Goal: Task Accomplishment & Management: Use online tool/utility

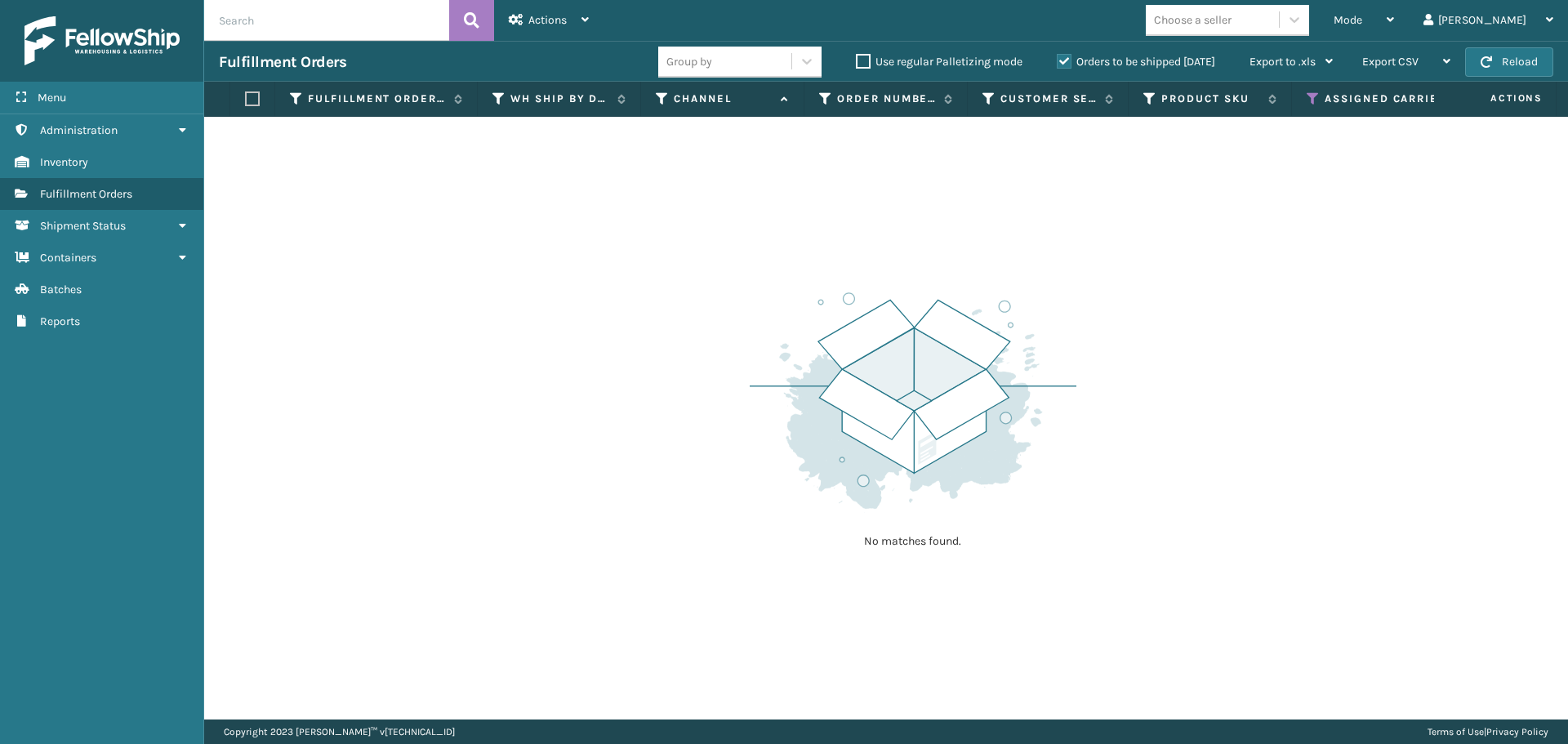
click at [1308, 106] on icon at bounding box center [1313, 99] width 13 height 15
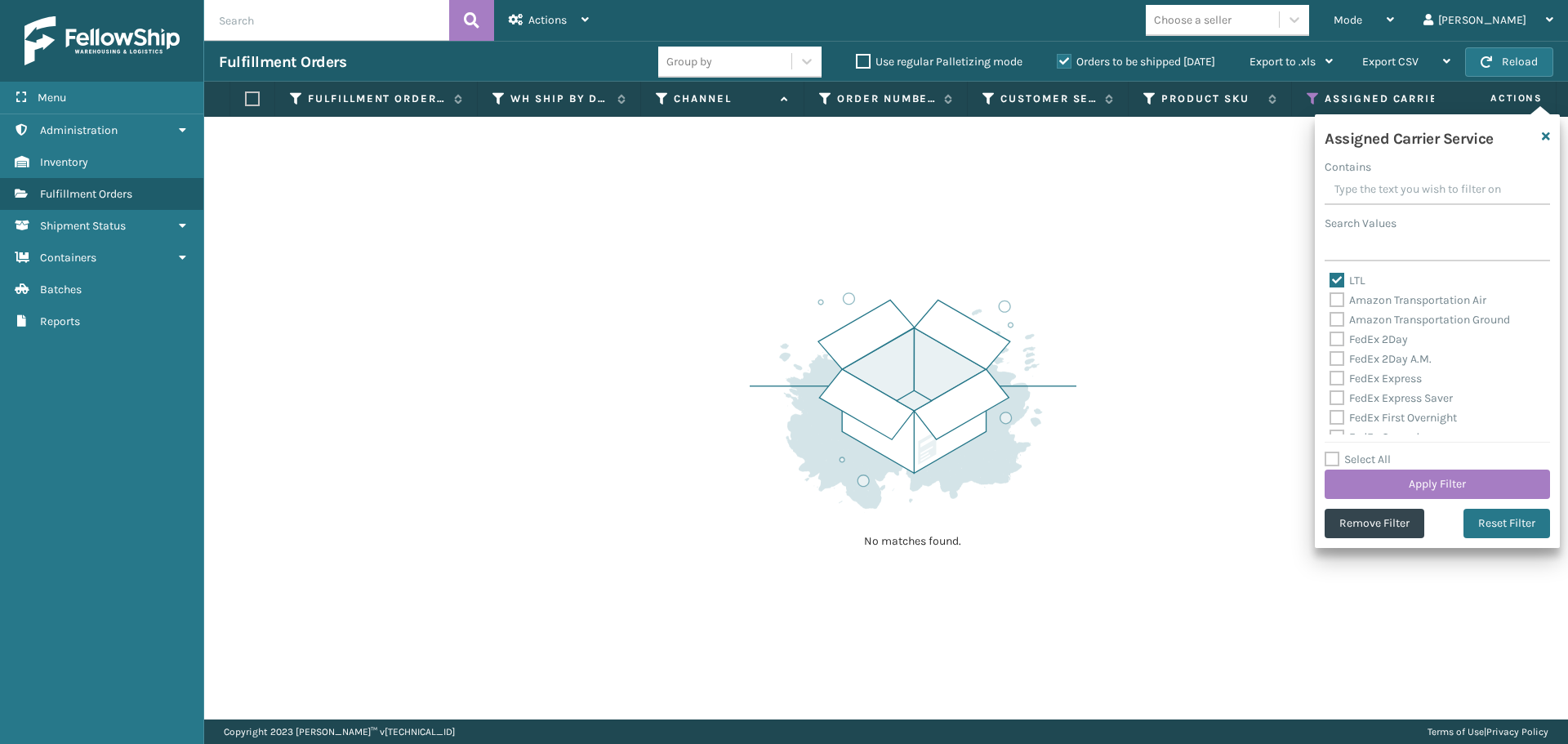
click at [1338, 280] on label "LTL" at bounding box center [1348, 280] width 36 height 14
click at [1330, 280] on input "LTL" at bounding box center [1329, 276] width 1 height 11
checkbox input "false"
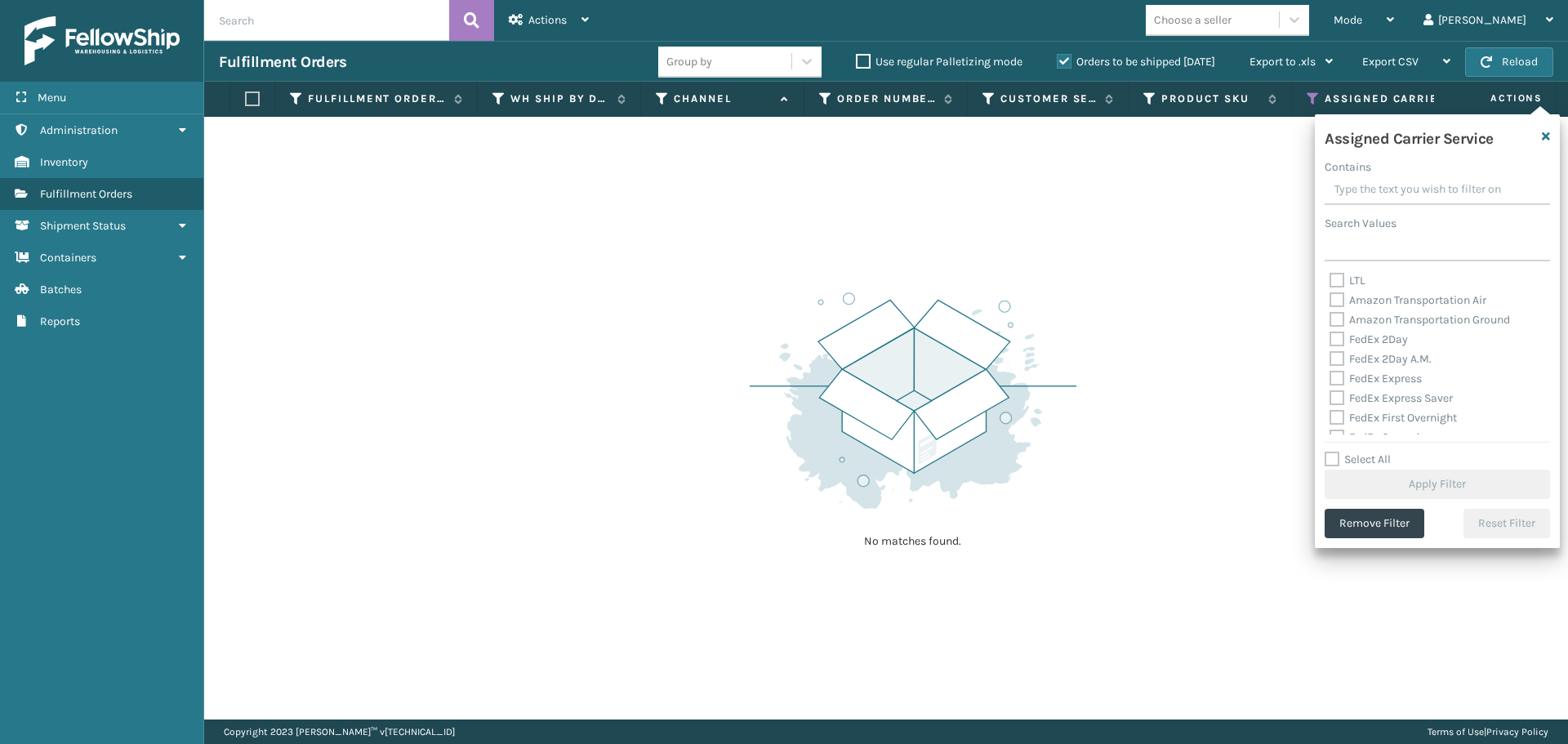
click at [1340, 308] on div "Amazon Transportation Air" at bounding box center [1437, 301] width 216 height 20
click at [1340, 299] on label "Amazon Transportation Air" at bounding box center [1408, 300] width 157 height 14
click at [1330, 299] on input "Amazon Transportation Air" at bounding box center [1329, 296] width 1 height 11
checkbox input "true"
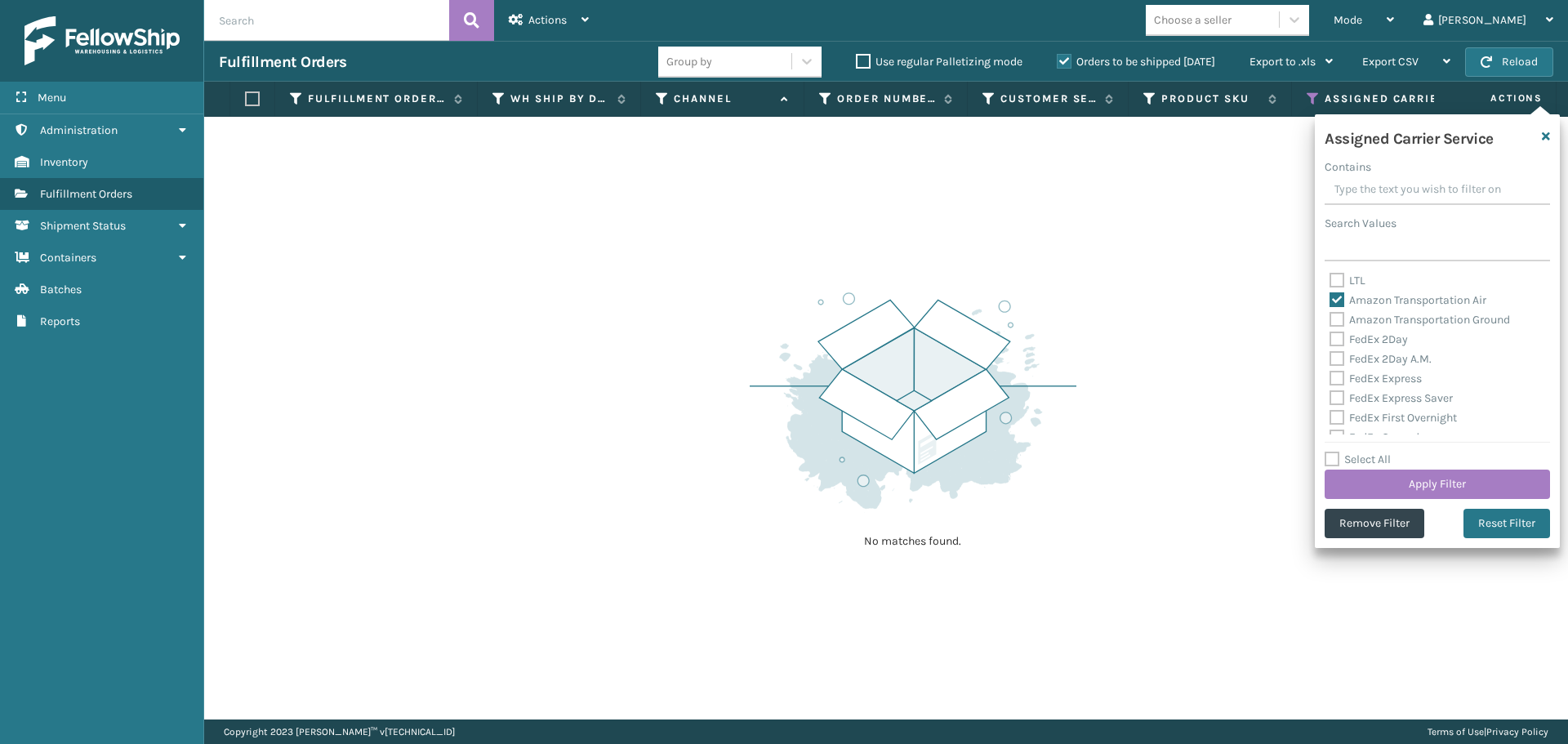
click at [1336, 325] on label "Amazon Transportation Ground" at bounding box center [1419, 320] width 181 height 14
click at [1330, 321] on input "Amazon Transportation Ground" at bounding box center [1329, 315] width 1 height 11
checkbox input "true"
click at [1408, 476] on button "Apply Filter" at bounding box center [1437, 485] width 225 height 30
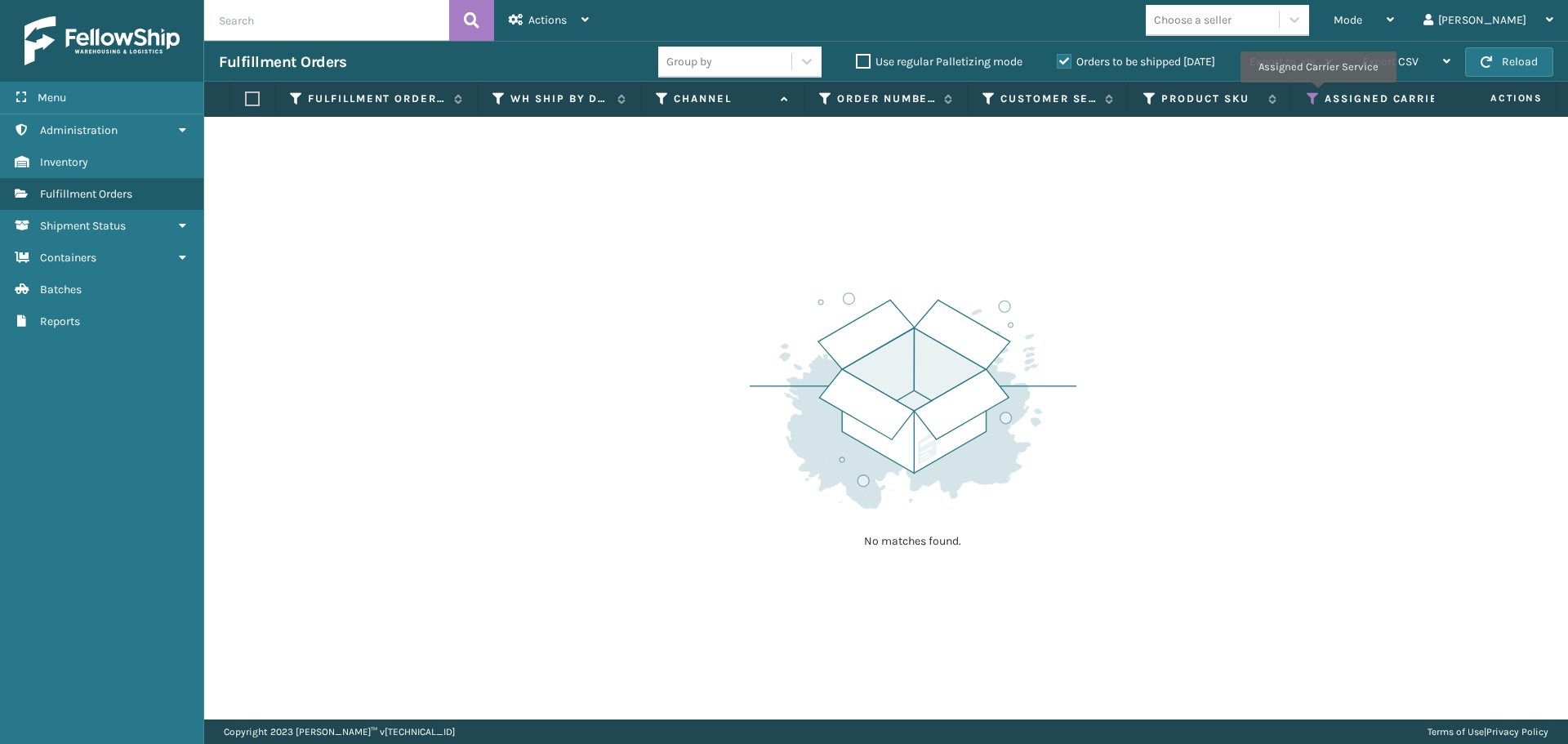
click at [1317, 94] on icon at bounding box center [1313, 99] width 13 height 15
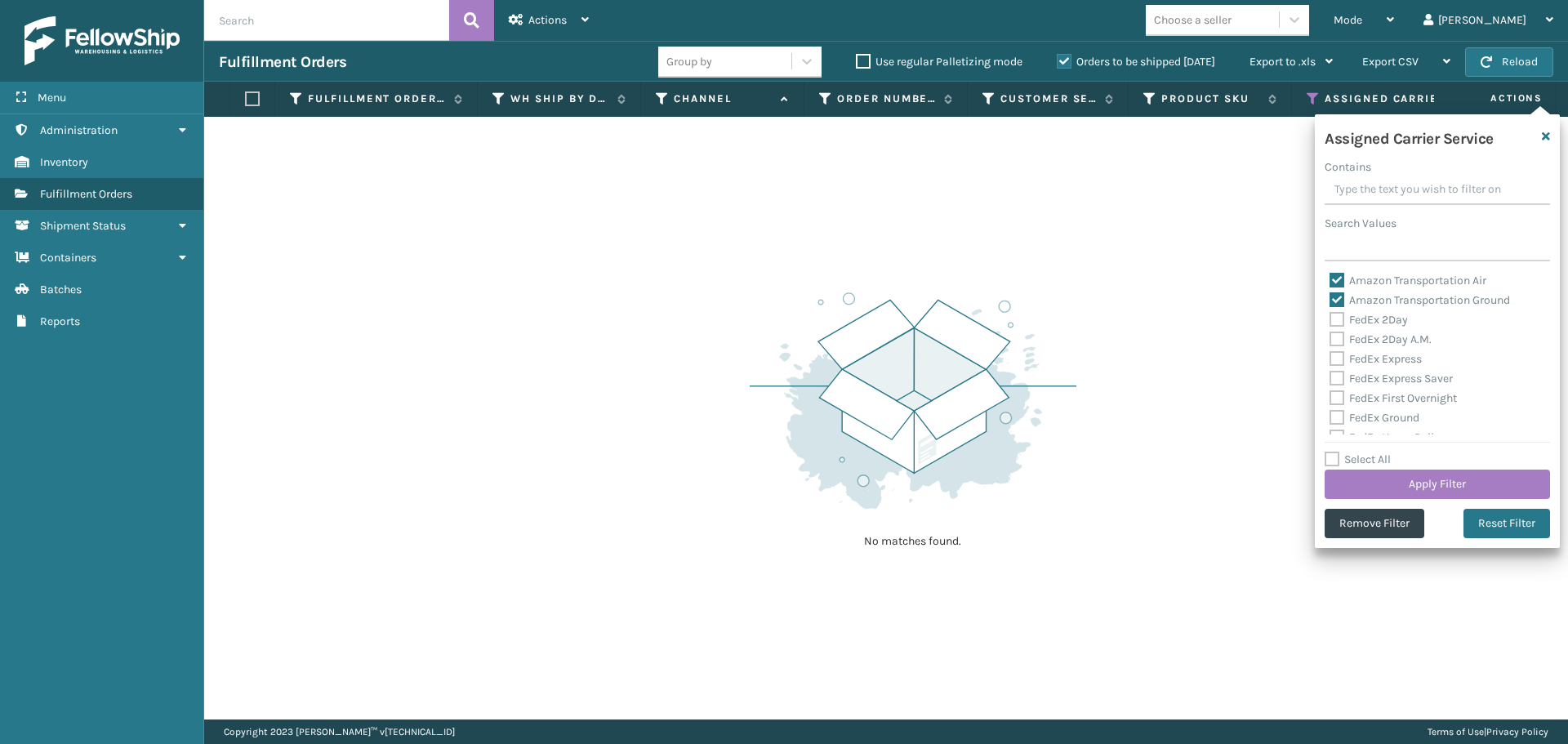
click at [1334, 279] on label "Amazon Transportation Air" at bounding box center [1408, 280] width 157 height 14
click at [1330, 279] on input "Amazon Transportation Air" at bounding box center [1329, 276] width 1 height 11
checkbox input "false"
click at [1334, 307] on div "Amazon Transportation Ground" at bounding box center [1437, 301] width 216 height 20
click at [1335, 296] on label "Amazon Transportation Ground" at bounding box center [1419, 300] width 181 height 14
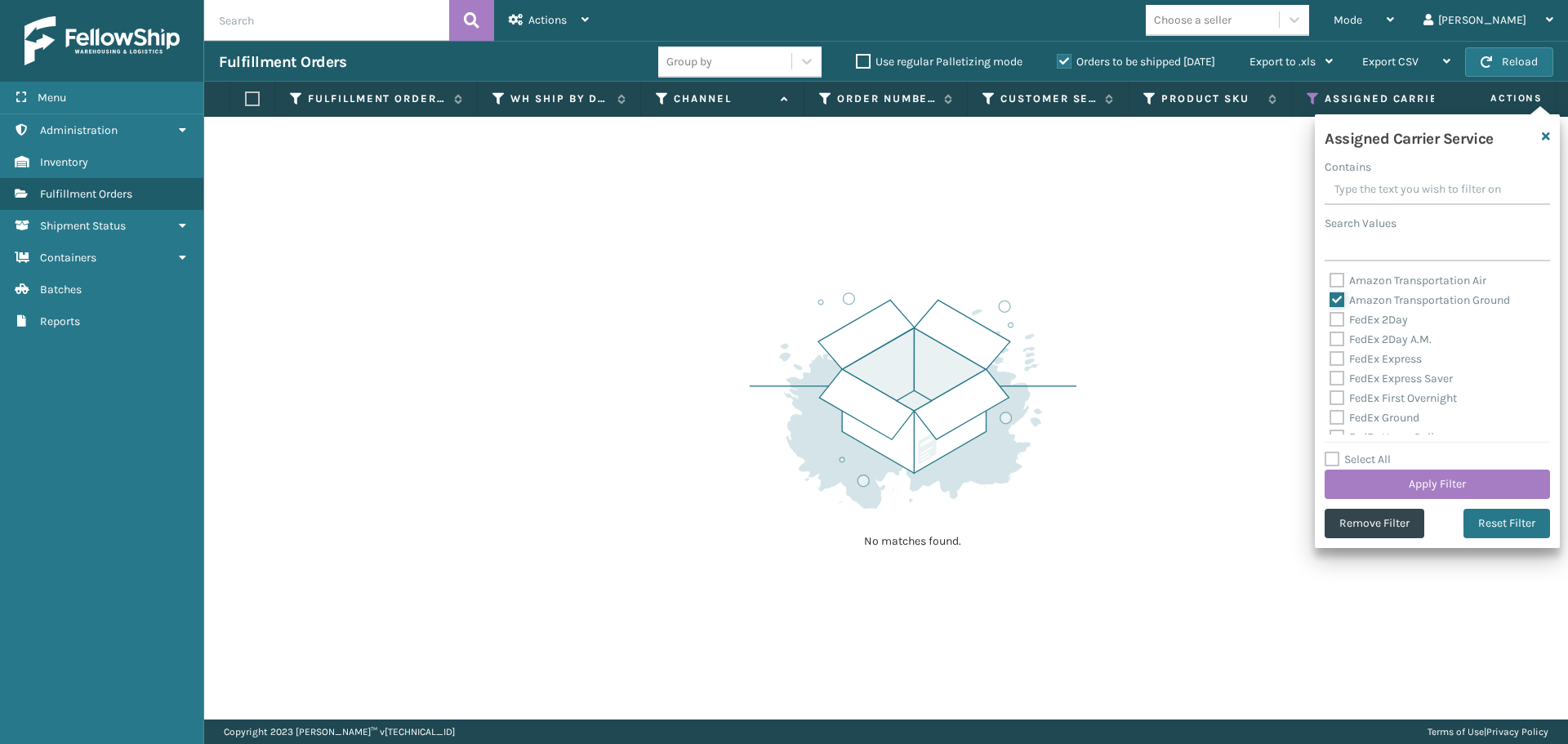
click at [1330, 296] on input "Amazon Transportation Ground" at bounding box center [1329, 296] width 1 height 11
checkbox input "false"
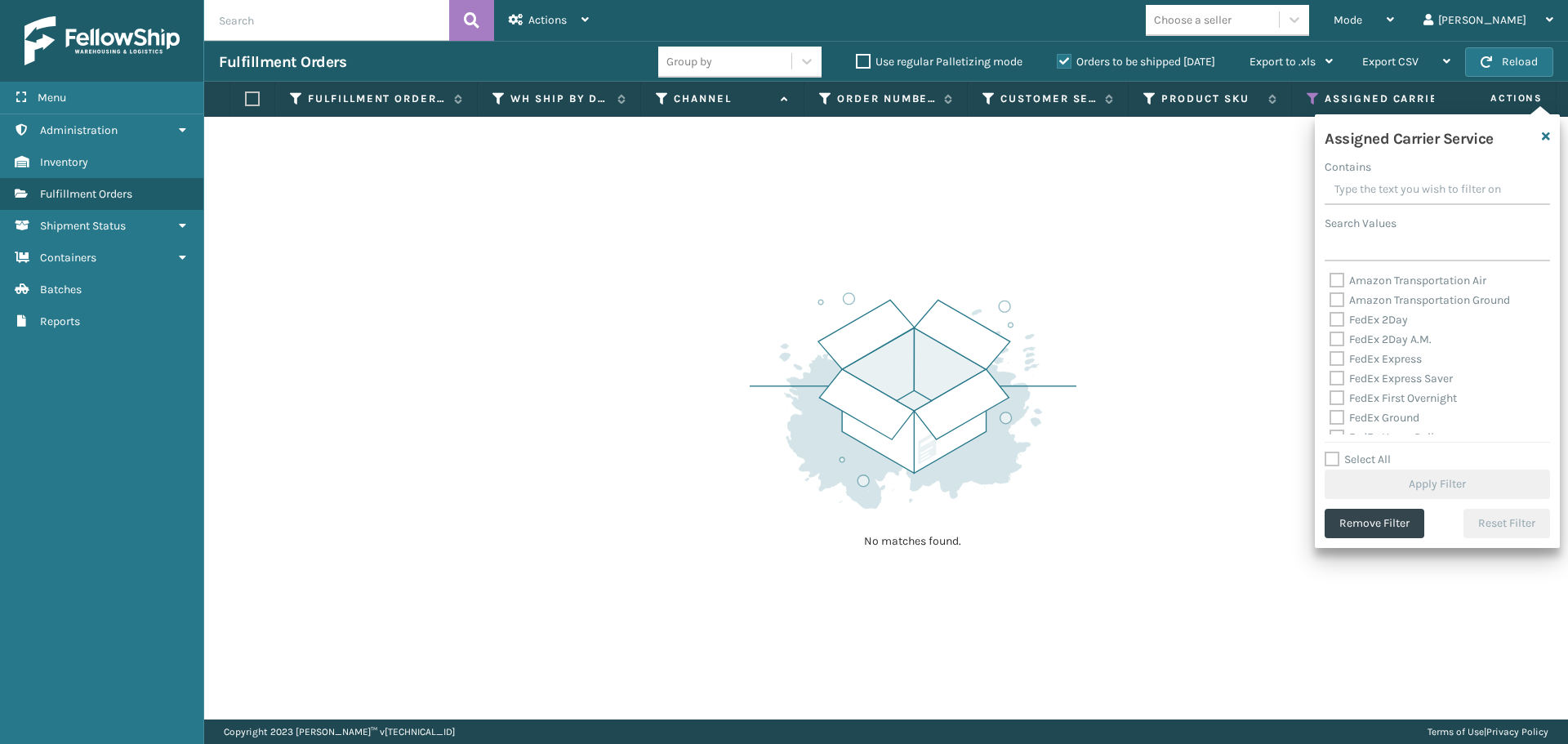
click at [1338, 315] on label "FedEx 2Day" at bounding box center [1368, 320] width 78 height 14
click at [1330, 315] on input "FedEx 2Day" at bounding box center [1329, 315] width 1 height 11
checkbox input "true"
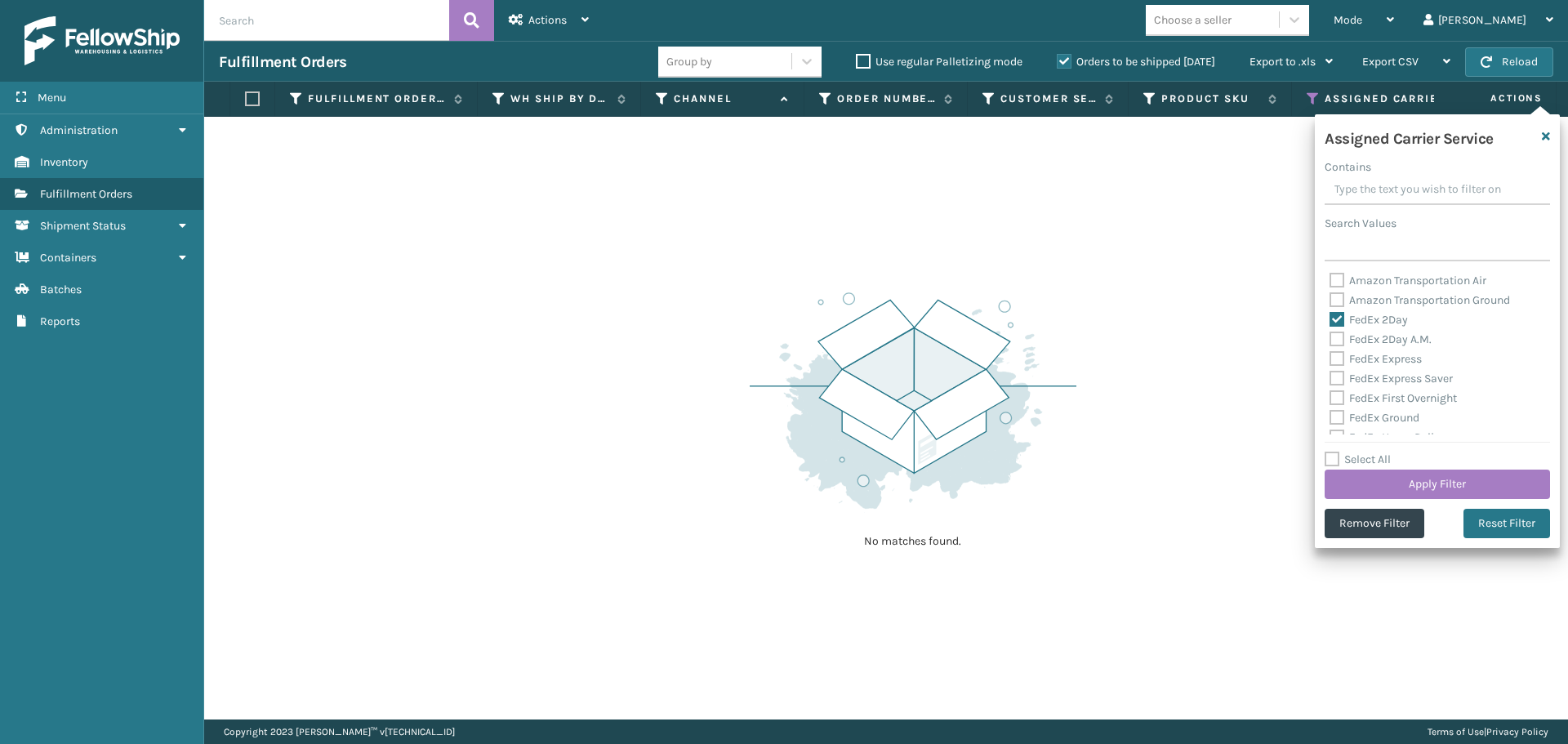
click at [1335, 334] on label "FedEx 2Day A.M." at bounding box center [1381, 339] width 102 height 14
click at [1330, 334] on input "FedEx 2Day A.M." at bounding box center [1329, 334] width 1 height 11
checkbox input "true"
click at [1334, 357] on label "FedEx Express" at bounding box center [1376, 358] width 92 height 14
click at [1330, 357] on input "FedEx Express" at bounding box center [1329, 354] width 1 height 11
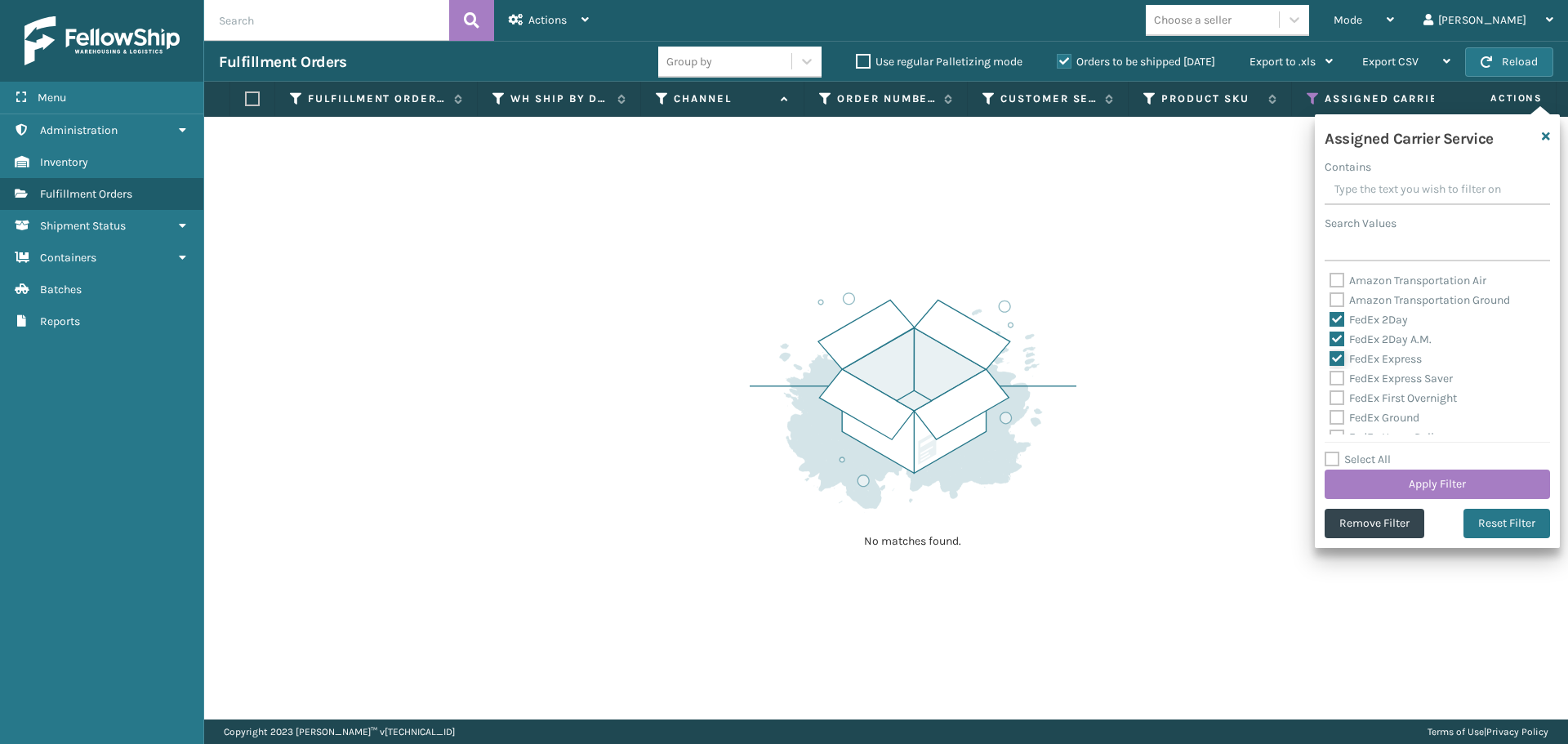
checkbox input "true"
click at [1334, 377] on label "FedEx Express Saver" at bounding box center [1390, 378] width 123 height 14
click at [1330, 377] on input "FedEx Express Saver" at bounding box center [1329, 374] width 1 height 11
checkbox input "true"
click at [1335, 398] on label "FedEx First Overnight" at bounding box center [1393, 398] width 127 height 14
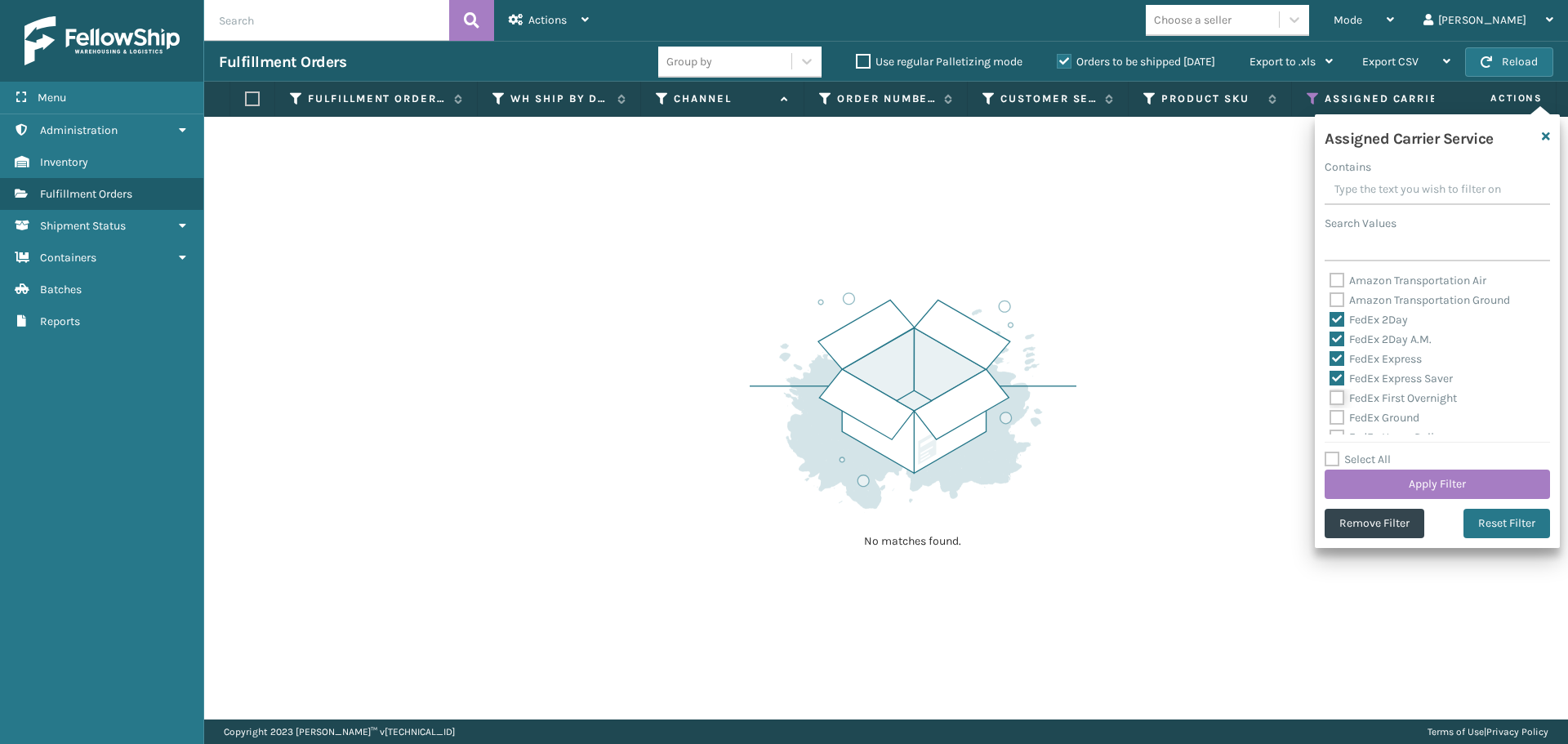
click at [1330, 398] on input "FedEx First Overnight" at bounding box center [1329, 394] width 1 height 11
checkbox input "true"
click at [1336, 421] on label "FedEx Ground" at bounding box center [1374, 417] width 90 height 14
click at [1330, 419] on input "FedEx Ground" at bounding box center [1329, 413] width 1 height 11
checkbox input "true"
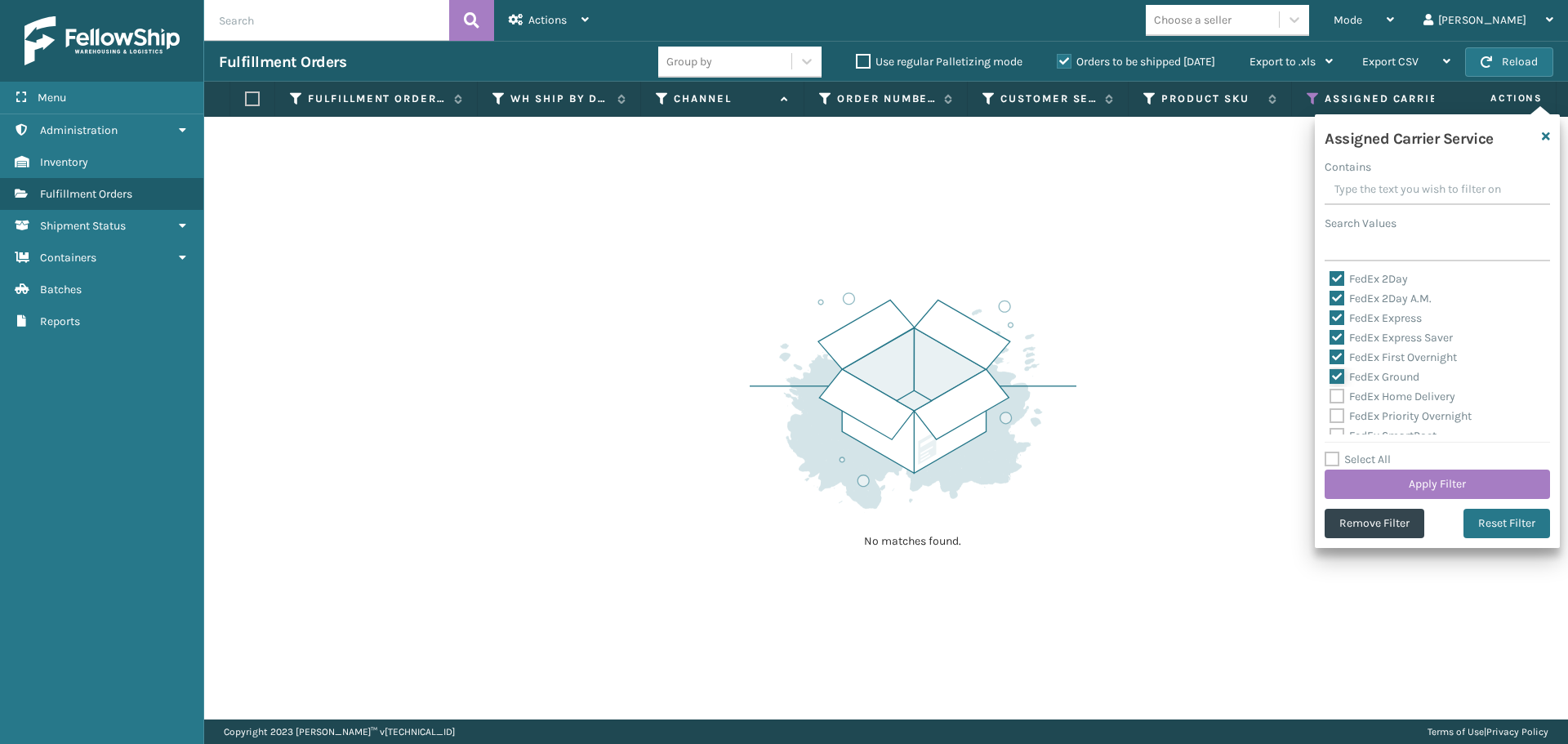
scroll to position [82, 0]
click at [1337, 354] on label "FedEx Home Delivery" at bounding box center [1392, 355] width 126 height 14
click at [1330, 354] on input "FedEx Home Delivery" at bounding box center [1329, 351] width 1 height 11
checkbox input "true"
drag, startPoint x: 1337, startPoint y: 377, endPoint x: 1334, endPoint y: 398, distance: 21.2
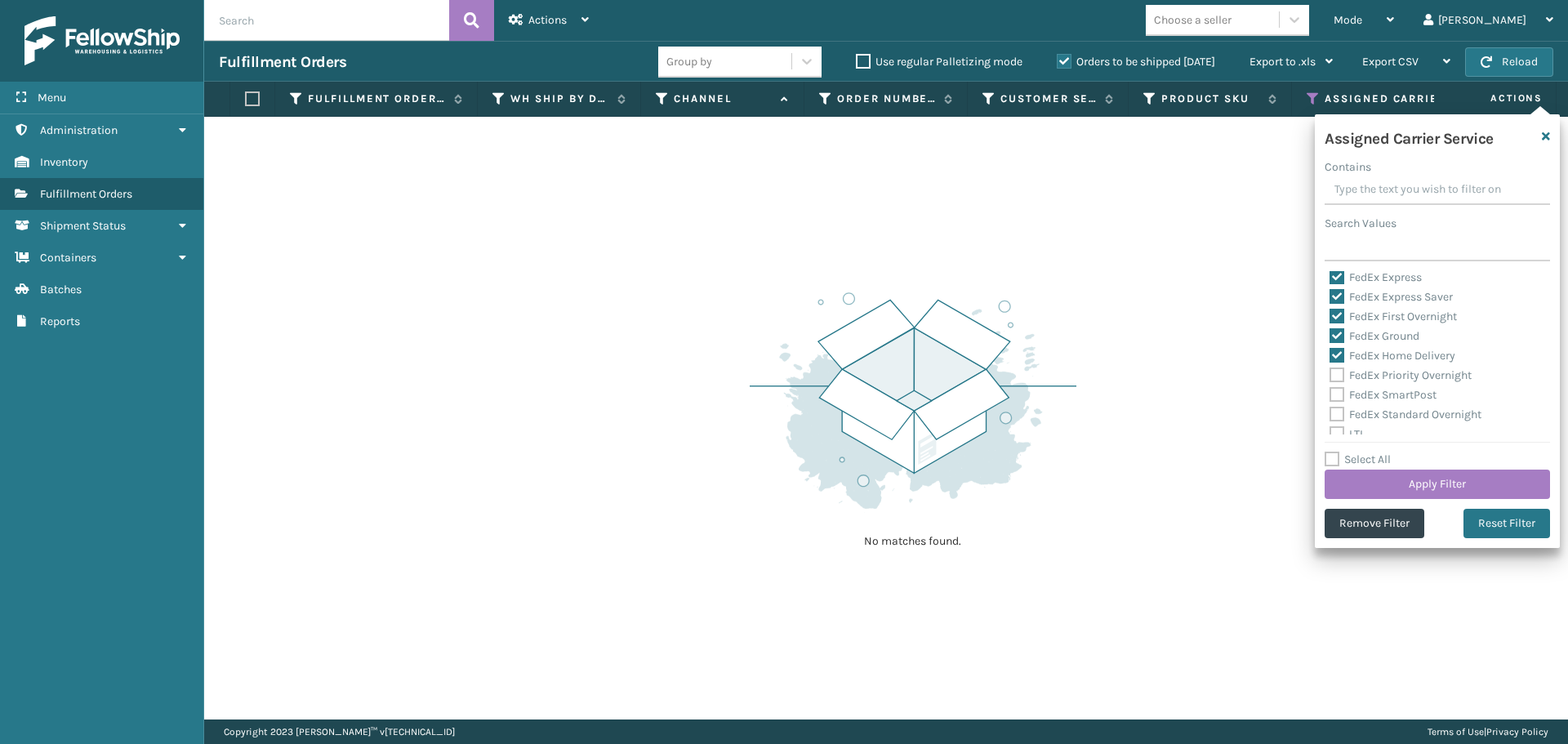
click at [1337, 378] on label "FedEx Priority Overnight" at bounding box center [1400, 375] width 142 height 14
click at [1330, 377] on input "FedEx Priority Overnight" at bounding box center [1329, 371] width 1 height 11
checkbox input "true"
click at [1334, 400] on label "FedEx SmartPost" at bounding box center [1383, 395] width 107 height 14
click at [1330, 396] on input "FedEx SmartPost" at bounding box center [1329, 391] width 1 height 11
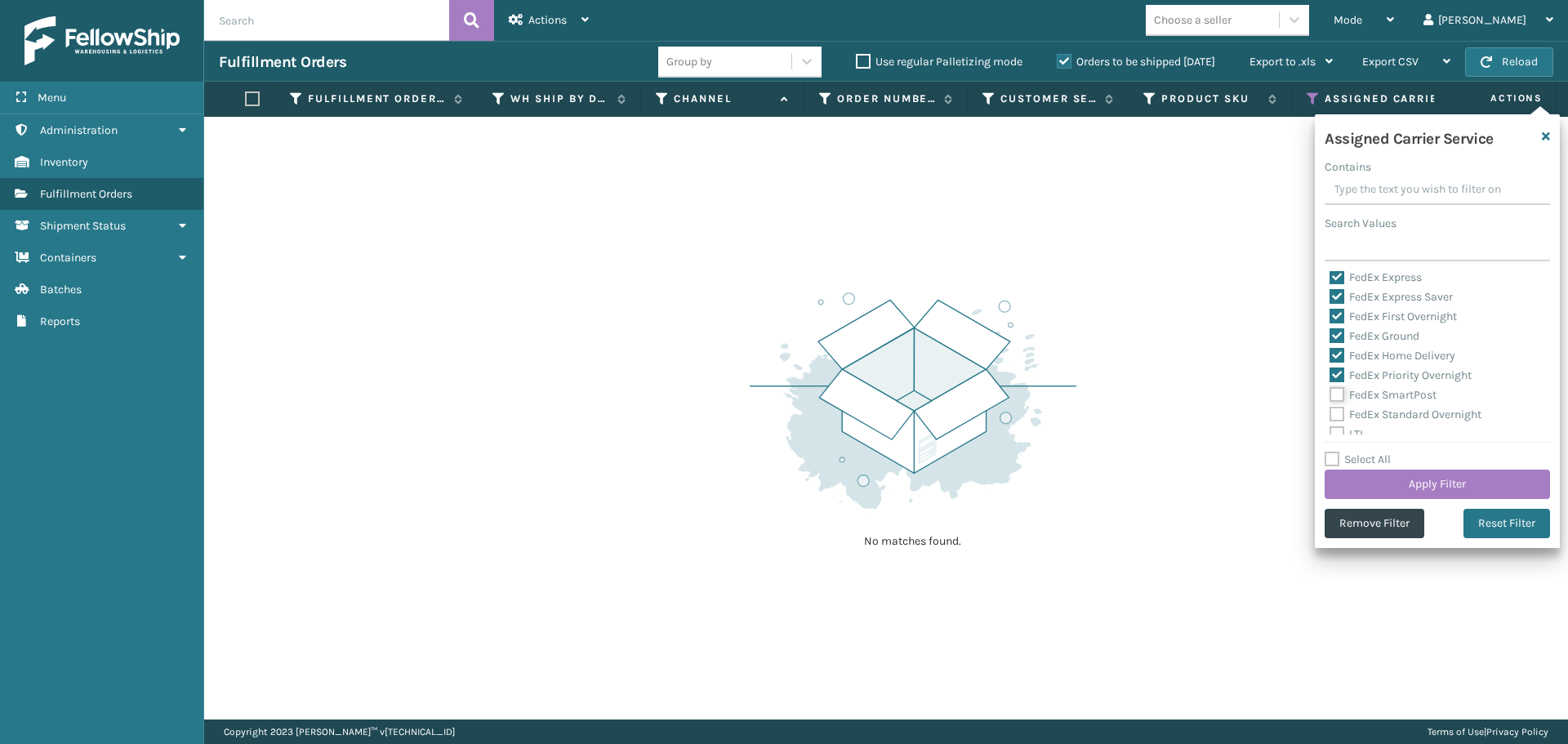
checkbox input "true"
click at [1338, 416] on label "FedEx Standard Overnight" at bounding box center [1405, 414] width 152 height 14
click at [1330, 415] on input "FedEx Standard Overnight" at bounding box center [1329, 410] width 1 height 11
checkbox input "true"
click at [1395, 487] on button "Apply Filter" at bounding box center [1437, 485] width 225 height 30
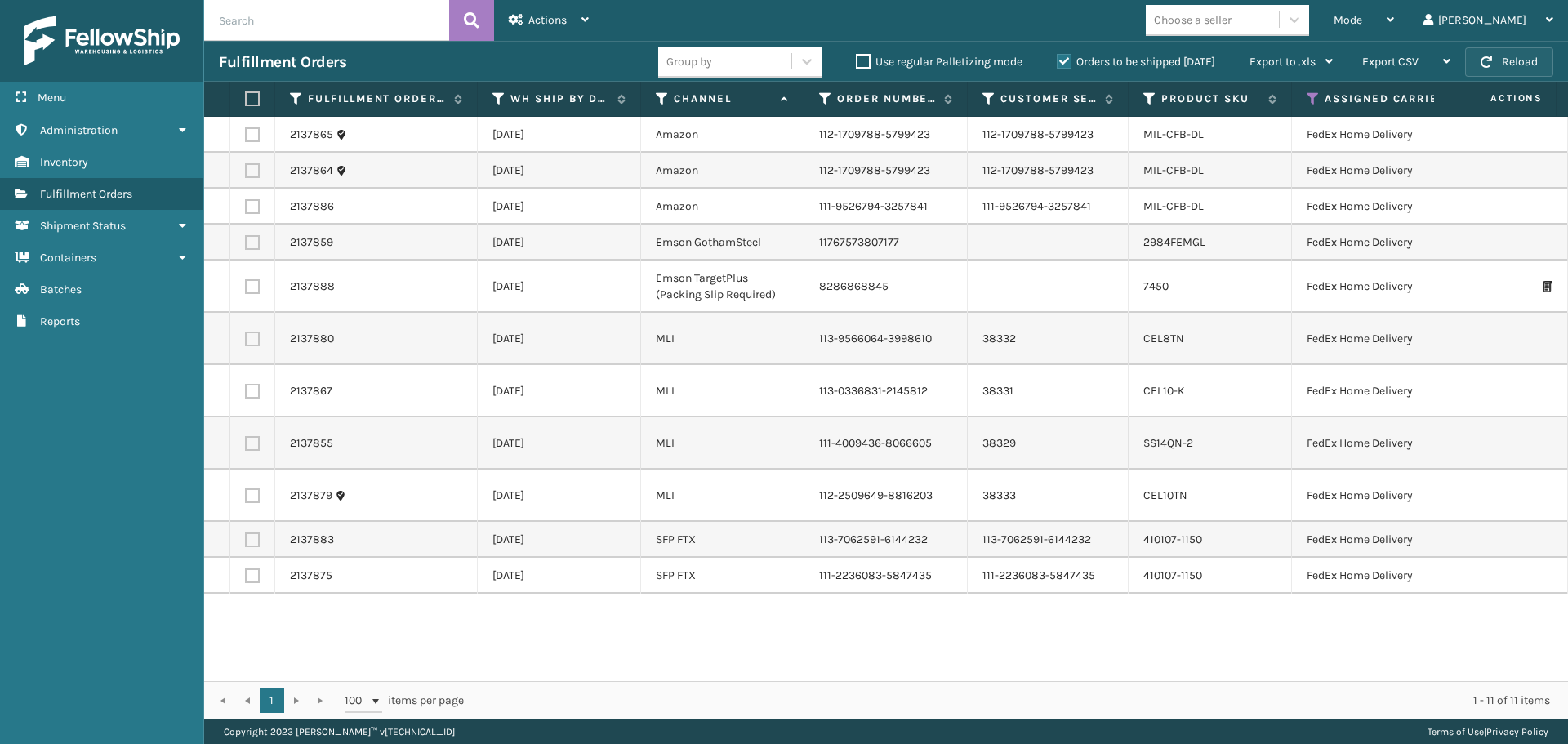
click at [1500, 64] on button "Reload" at bounding box center [1509, 62] width 88 height 30
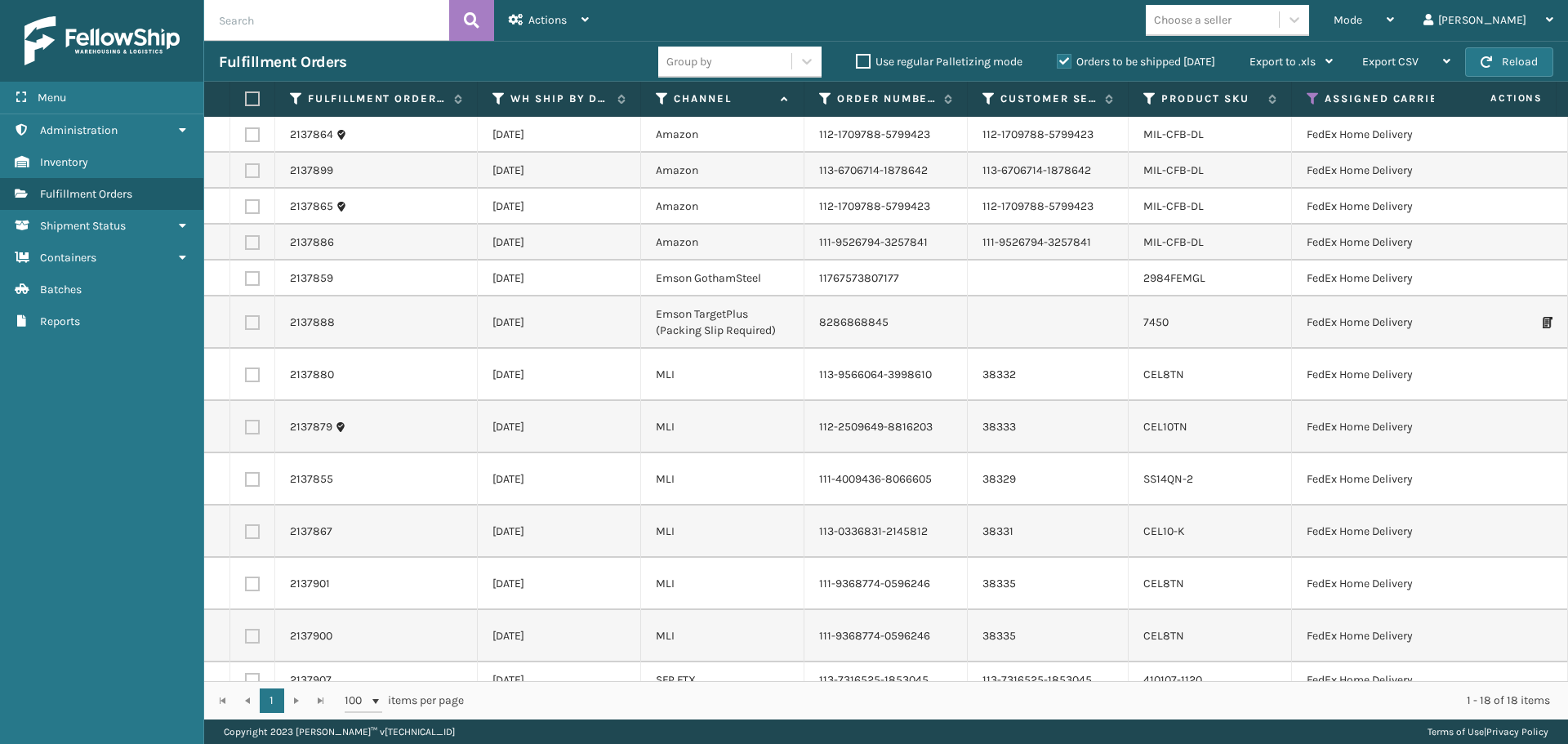
click at [248, 104] on label at bounding box center [250, 99] width 10 height 15
click at [246, 104] on input "checkbox" at bounding box center [245, 99] width 1 height 11
checkbox input "true"
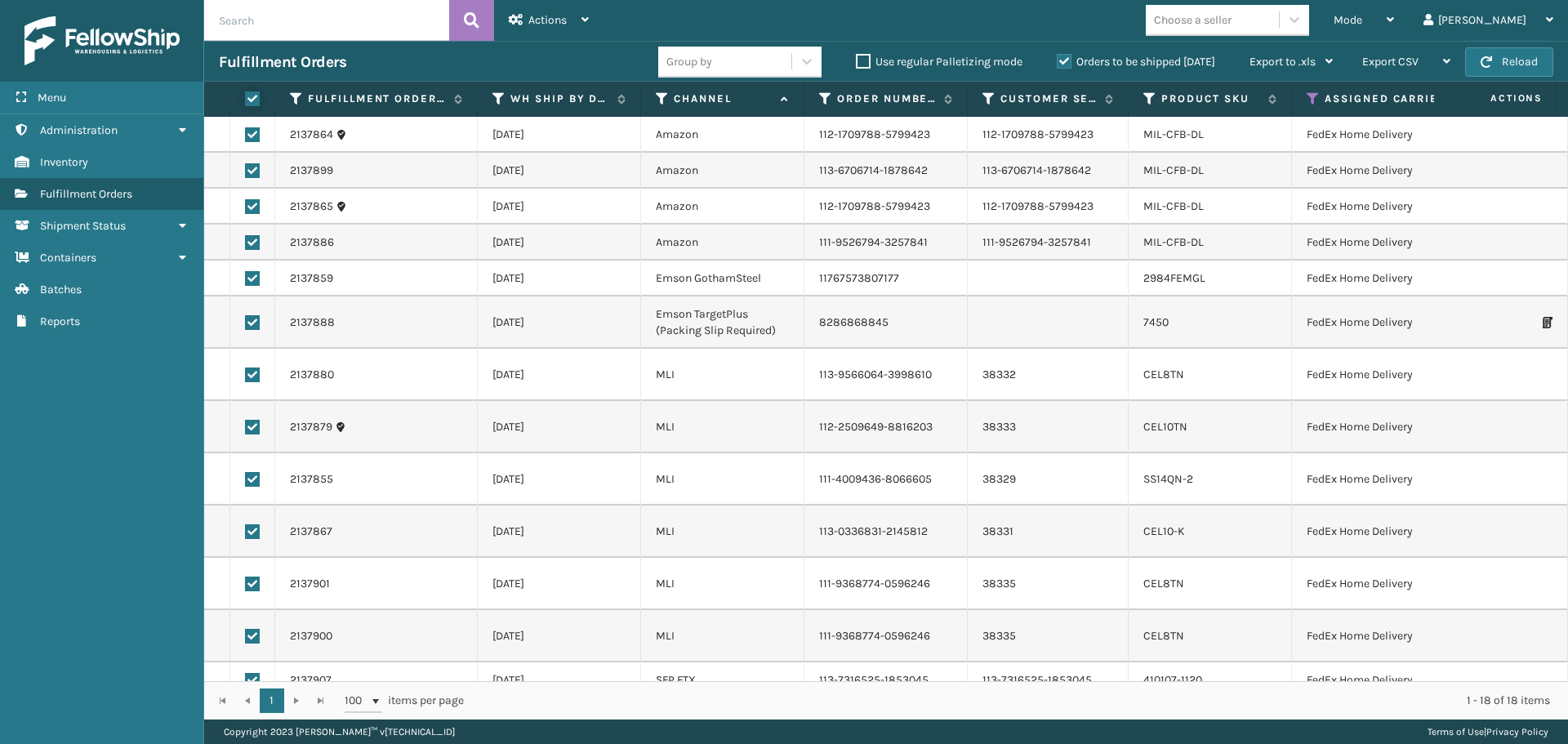
checkbox input "true"
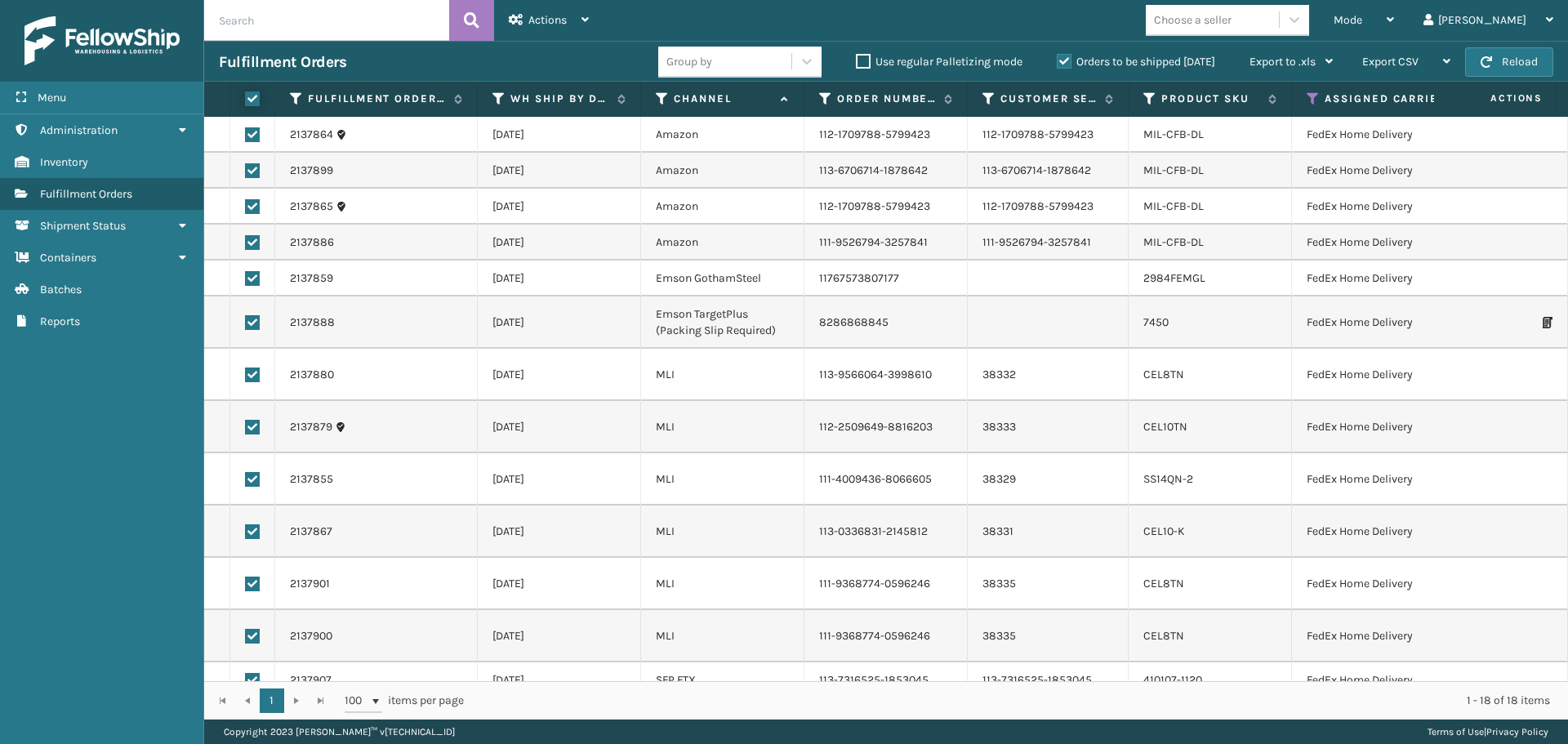
checkbox input "true"
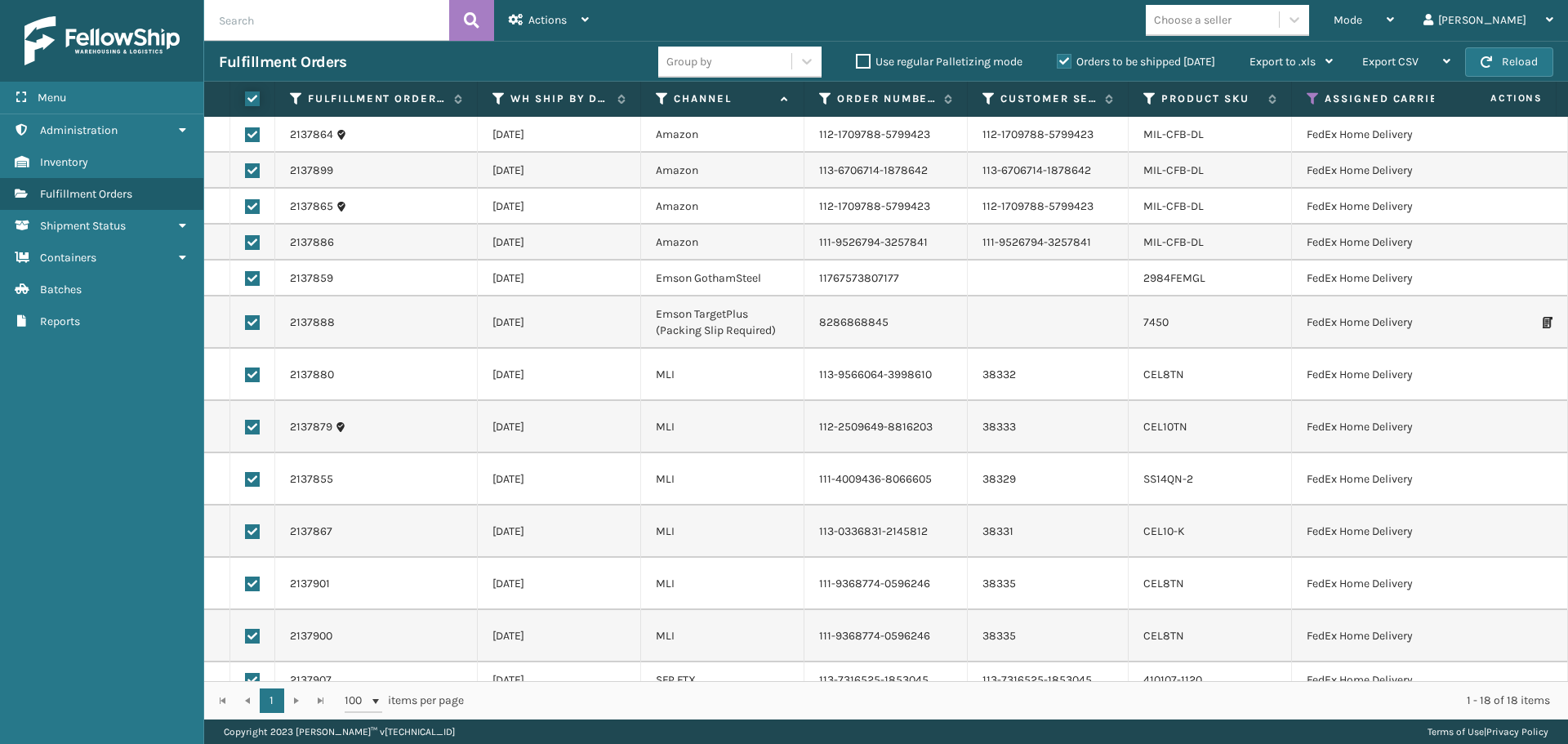
checkbox input "true"
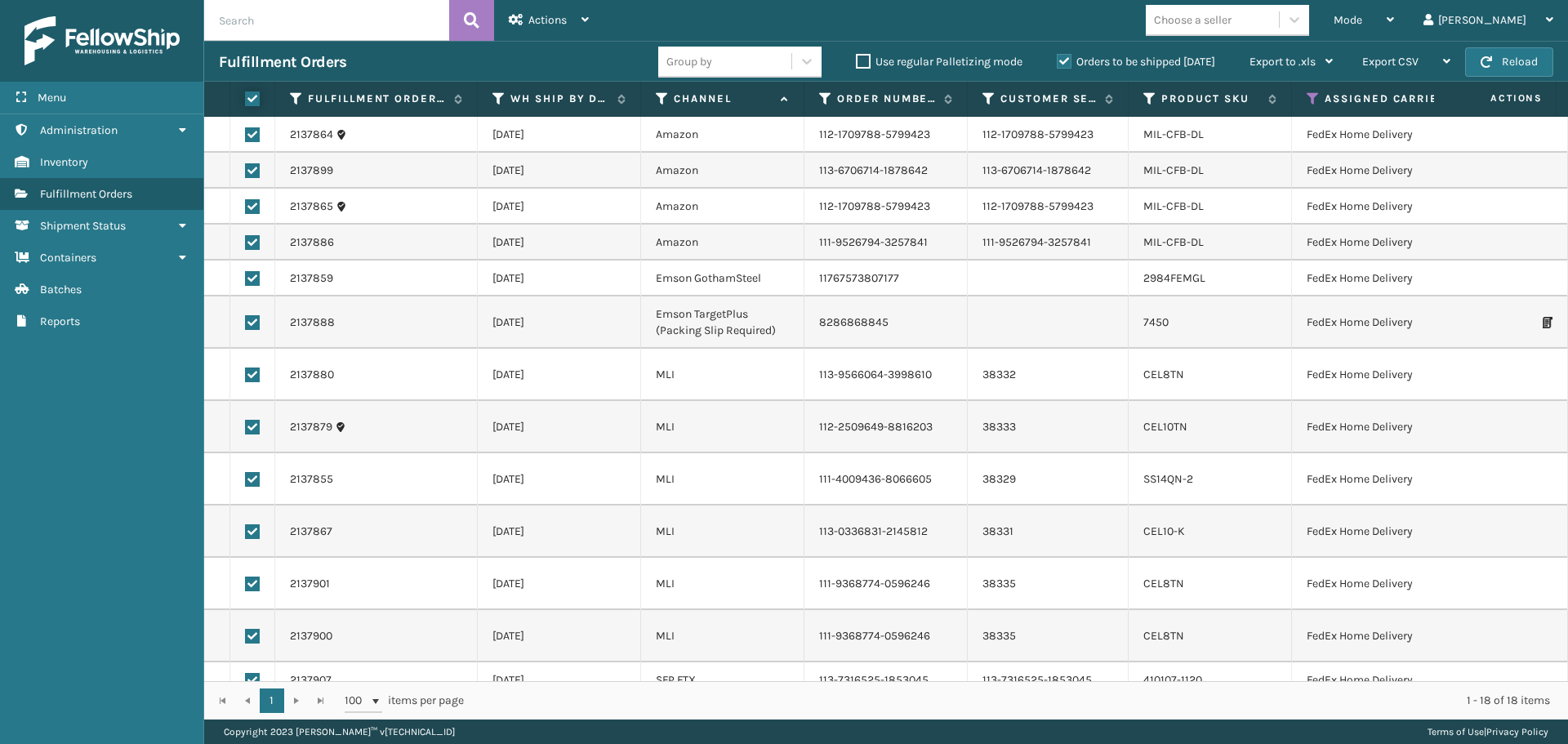
checkbox input "true"
click at [542, 16] on span "Actions" at bounding box center [547, 20] width 38 height 14
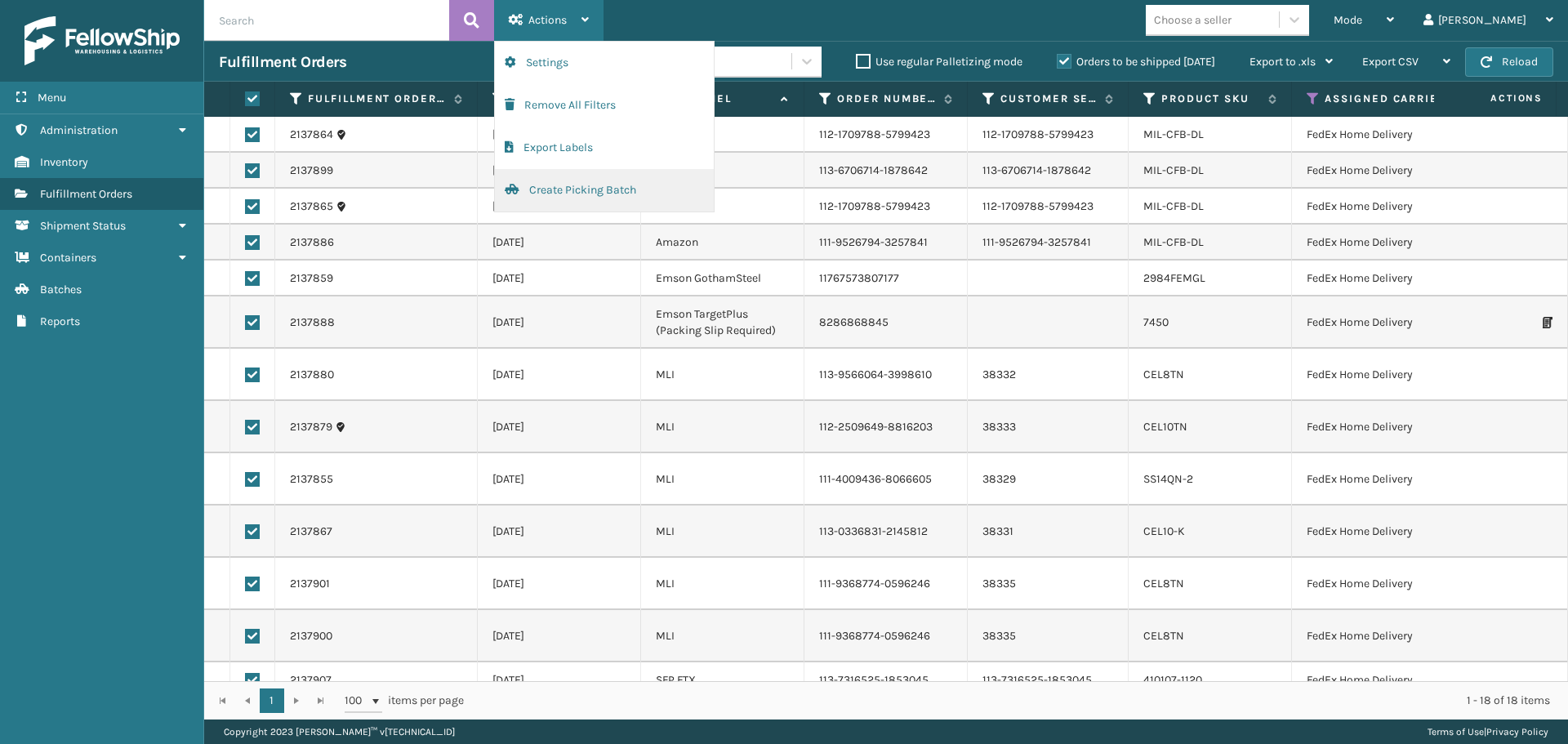
click at [572, 186] on button "Create Picking Batch" at bounding box center [604, 190] width 219 height 42
